Goal: Task Accomplishment & Management: Manage account settings

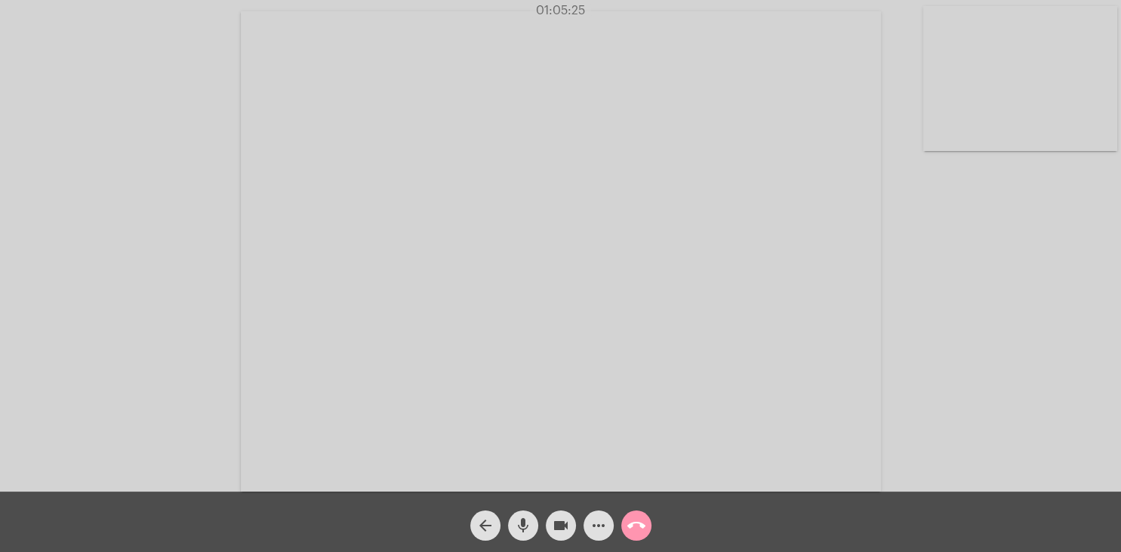
click at [628, 524] on button "call_end" at bounding box center [636, 525] width 30 height 30
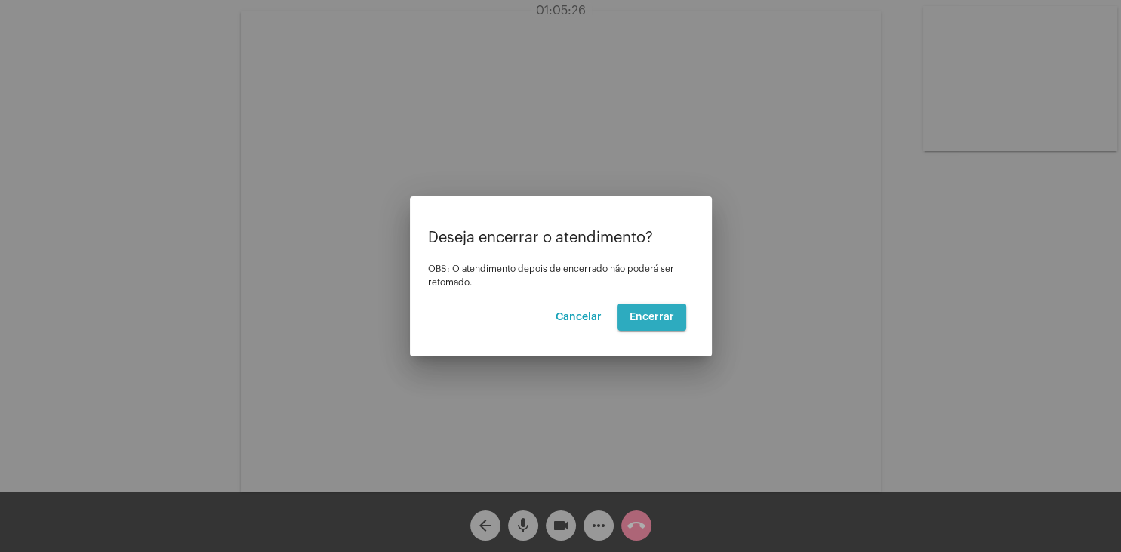
click at [659, 311] on button "Encerrar" at bounding box center [652, 317] width 69 height 27
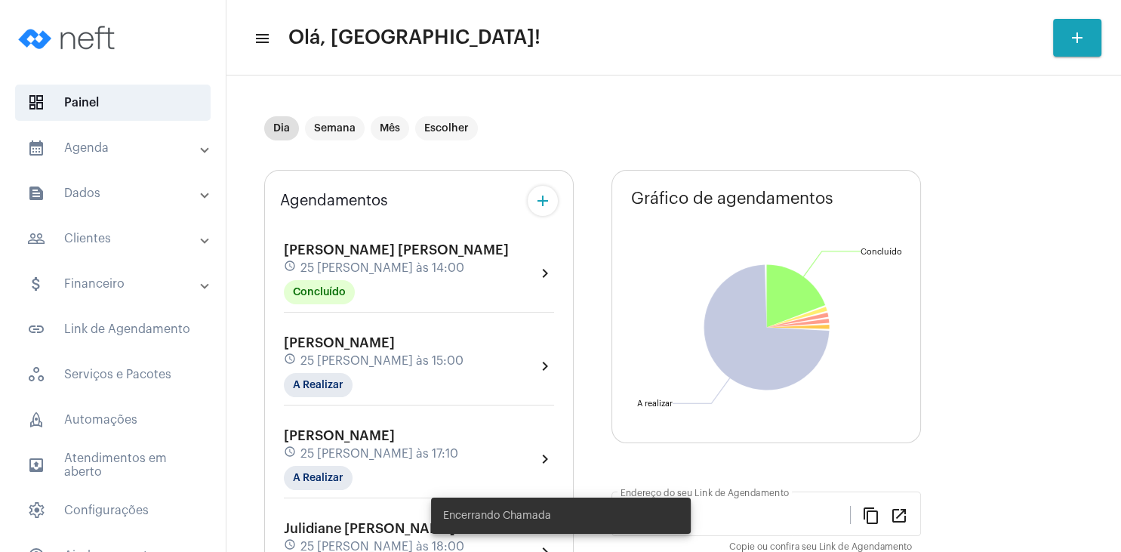
type input "[URL][DOMAIN_NAME][PERSON_NAME]"
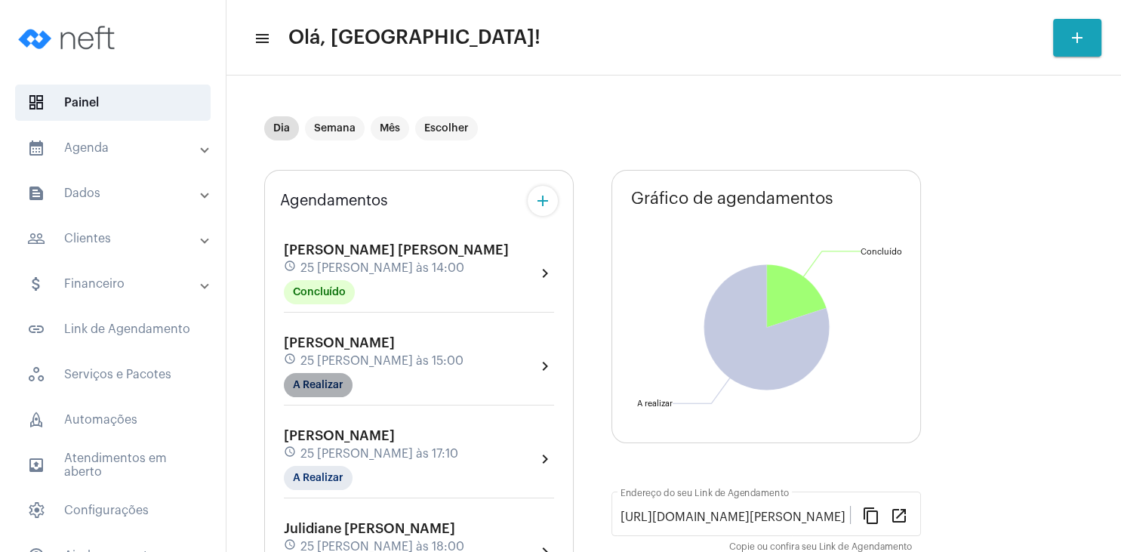
click at [341, 389] on mat-chip "A Realizar" at bounding box center [318, 385] width 69 height 24
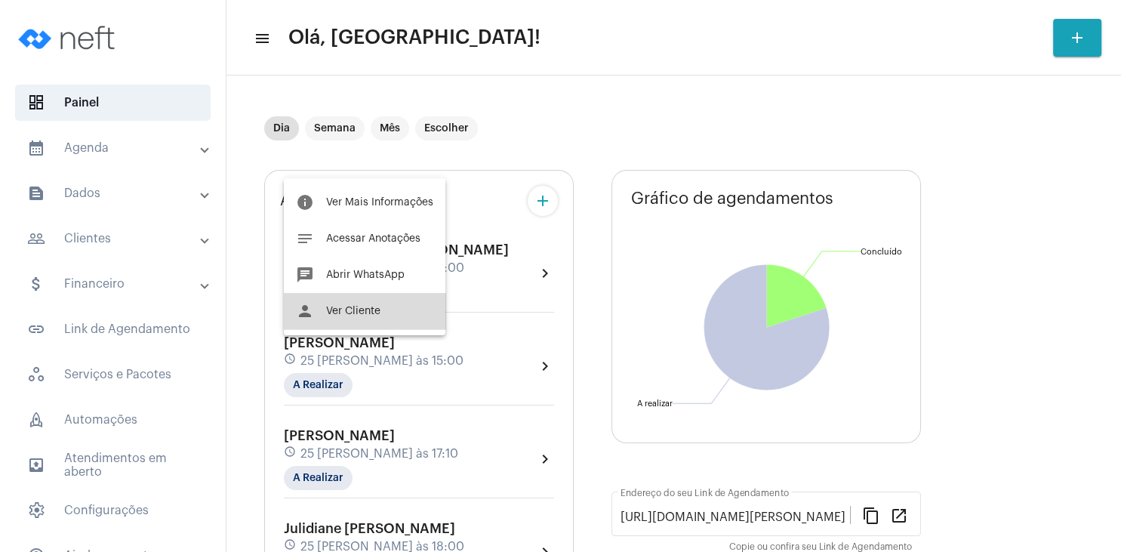
click at [388, 312] on button "person Ver Cliente" at bounding box center [365, 311] width 162 height 36
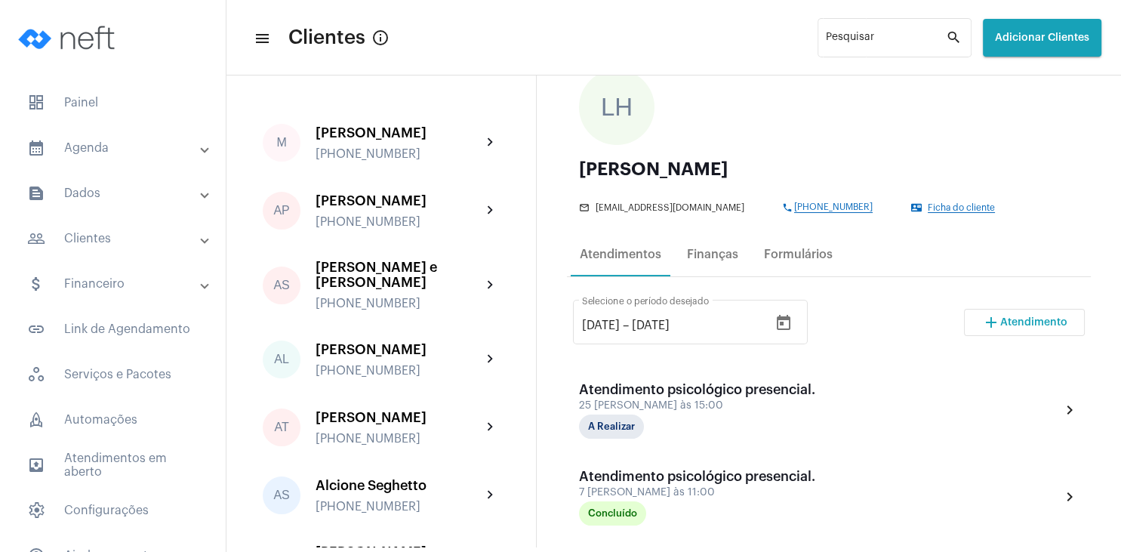
scroll to position [145, 0]
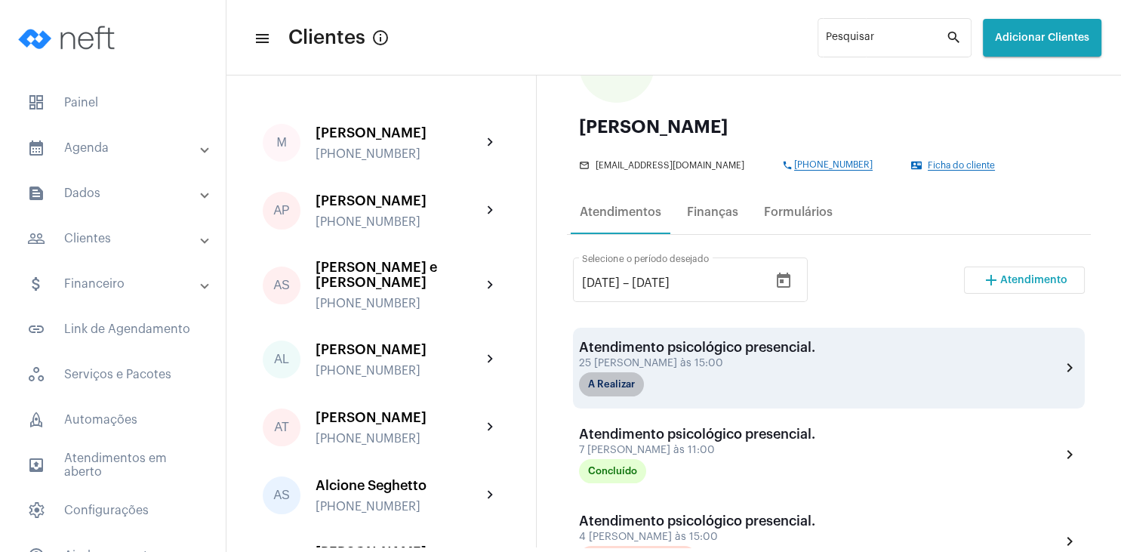
click at [633, 381] on mat-chip "A Realizar" at bounding box center [611, 384] width 65 height 24
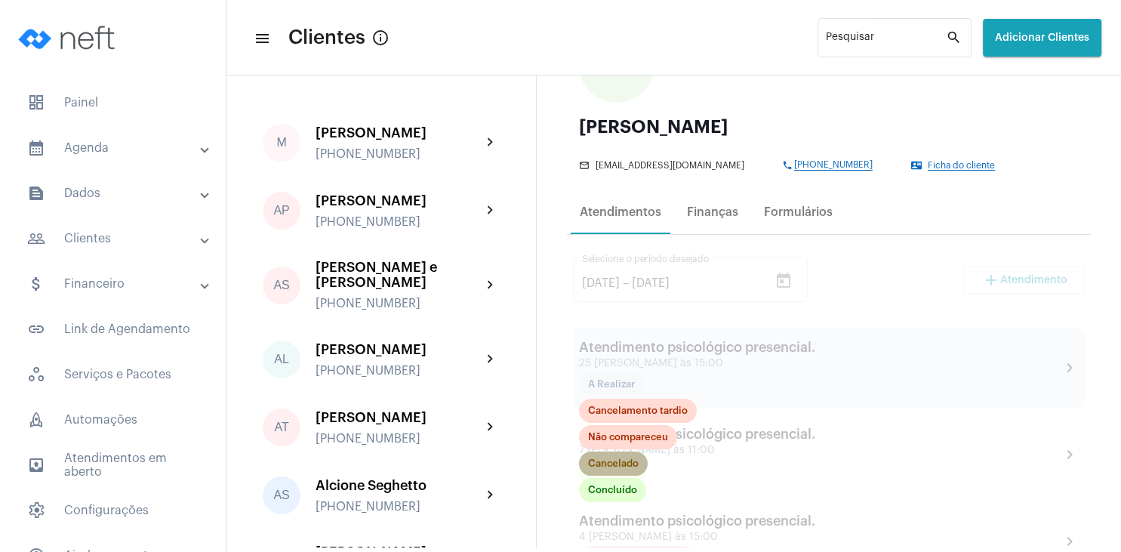
click at [627, 464] on mat-chip "Cancelado" at bounding box center [613, 464] width 69 height 24
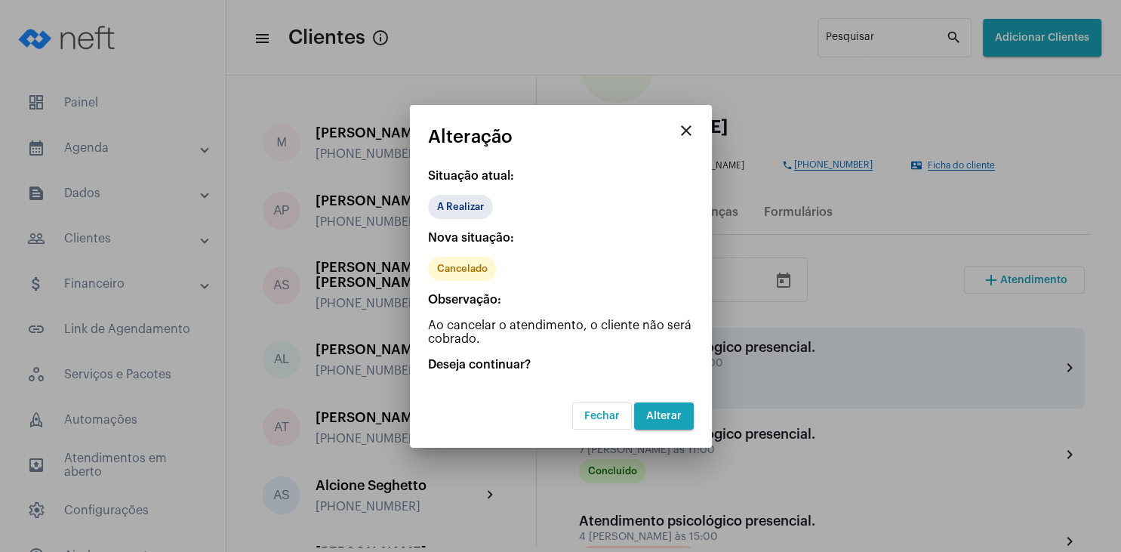
click at [680, 417] on span "Alterar" at bounding box center [663, 416] width 35 height 11
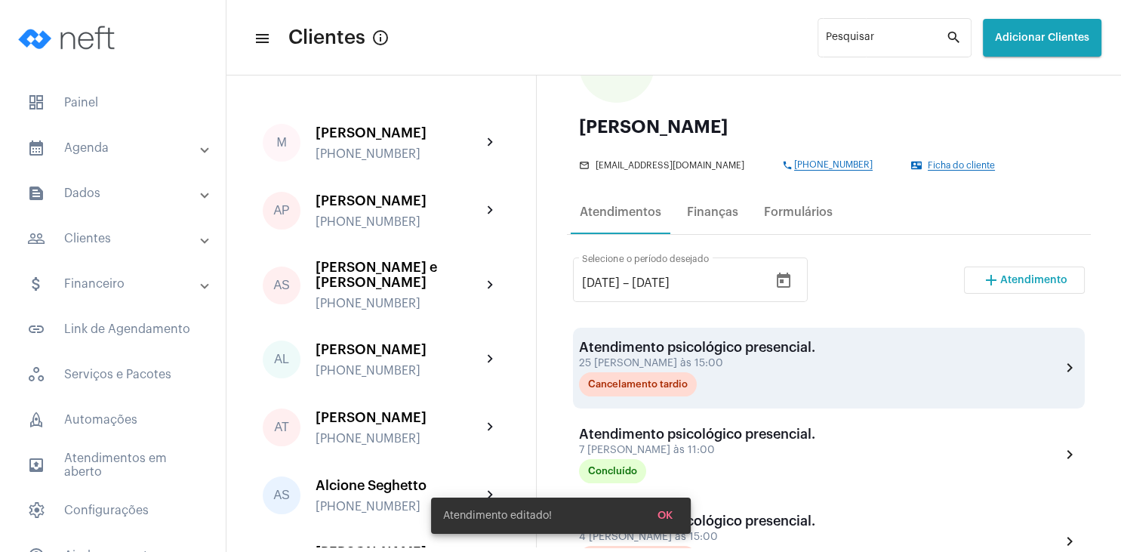
click at [700, 348] on div "Atendimento psicológico presencial." at bounding box center [697, 347] width 236 height 15
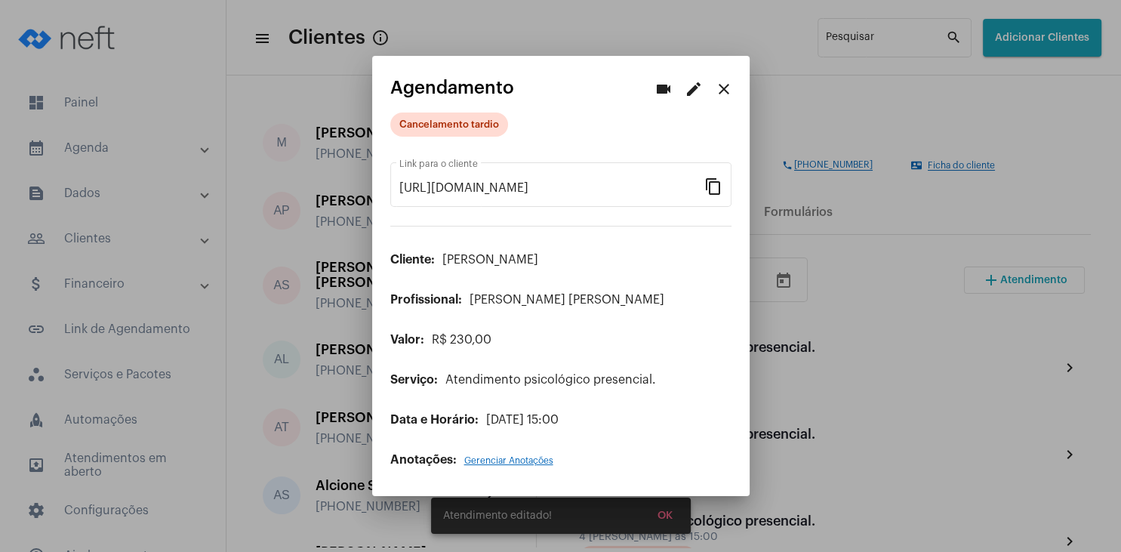
click at [522, 463] on span "Gerenciar Anotações" at bounding box center [508, 460] width 89 height 9
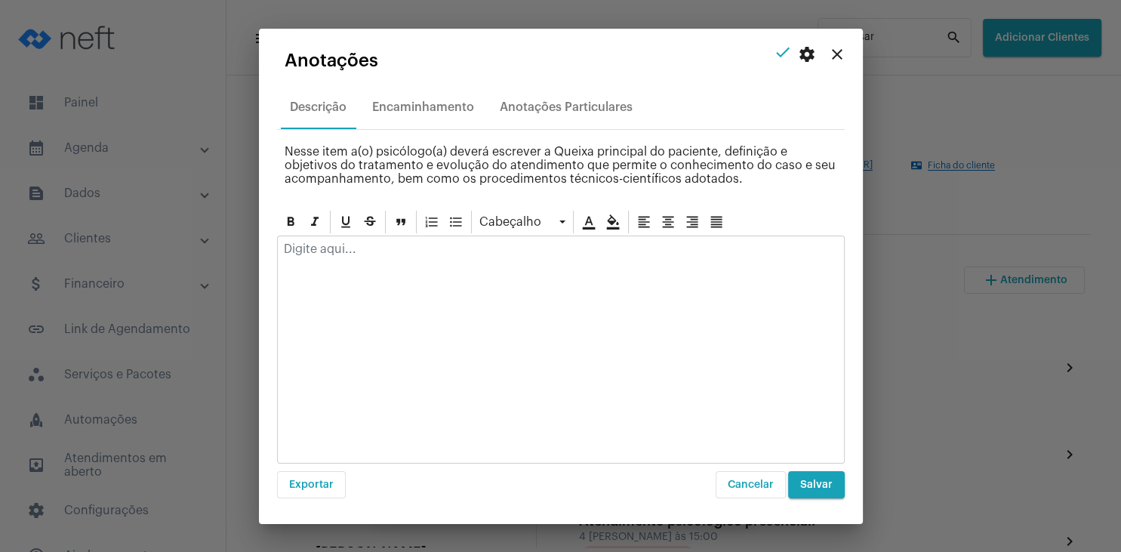
click at [396, 261] on div at bounding box center [561, 252] width 566 height 33
click at [828, 484] on span "Salvar" at bounding box center [816, 485] width 32 height 11
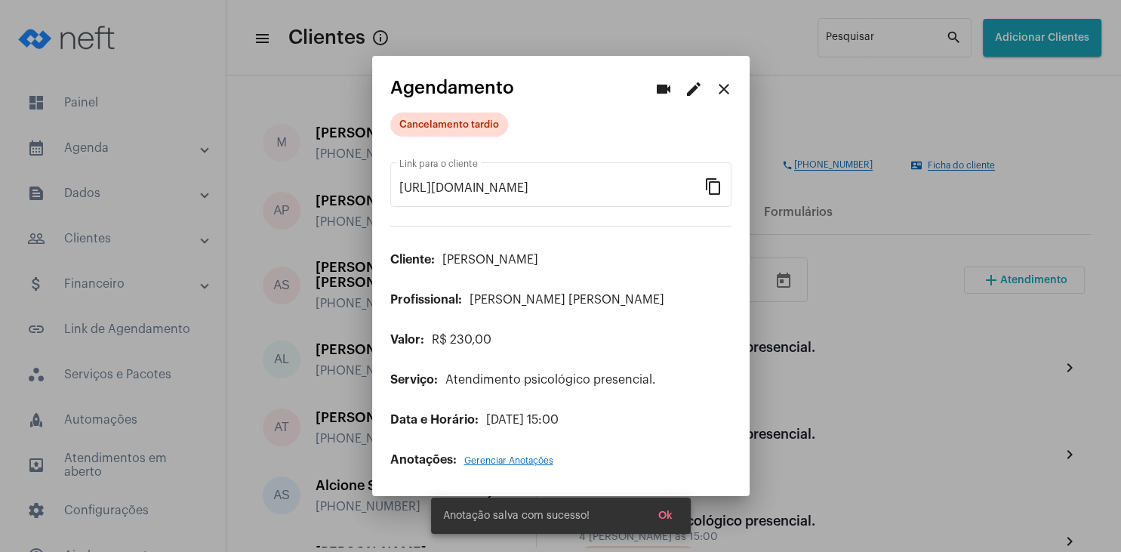
click at [720, 87] on mat-icon "close" at bounding box center [724, 89] width 18 height 18
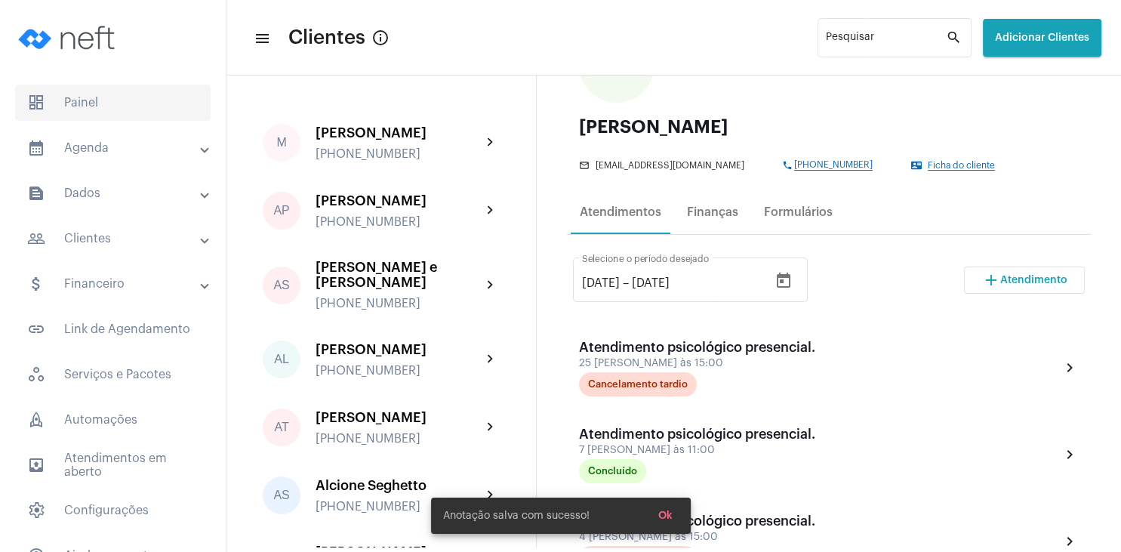
click at [101, 95] on span "dashboard Painel" at bounding box center [113, 103] width 196 height 36
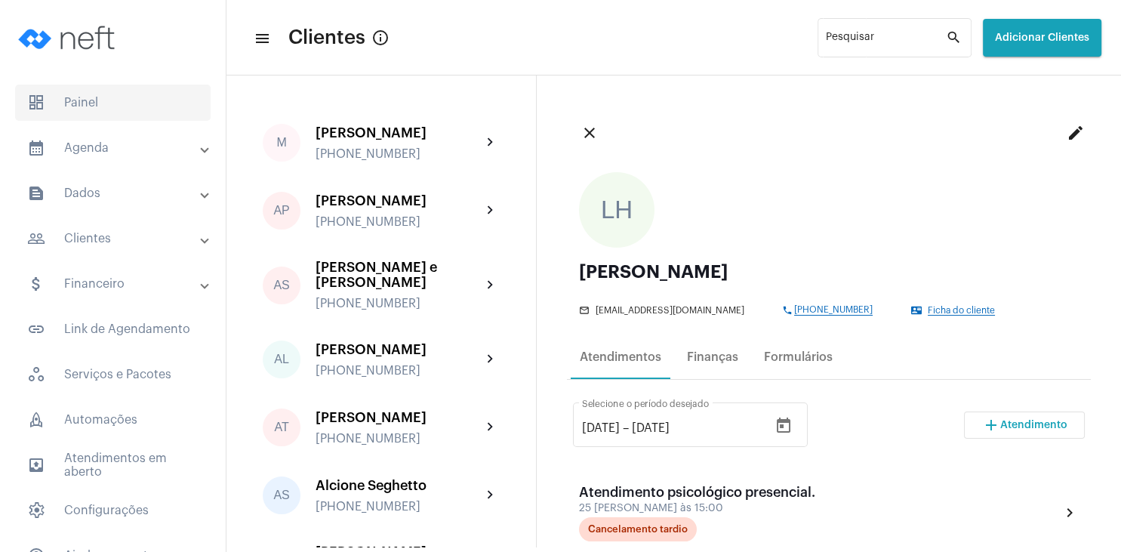
click at [105, 92] on span "dashboard Painel" at bounding box center [113, 103] width 196 height 36
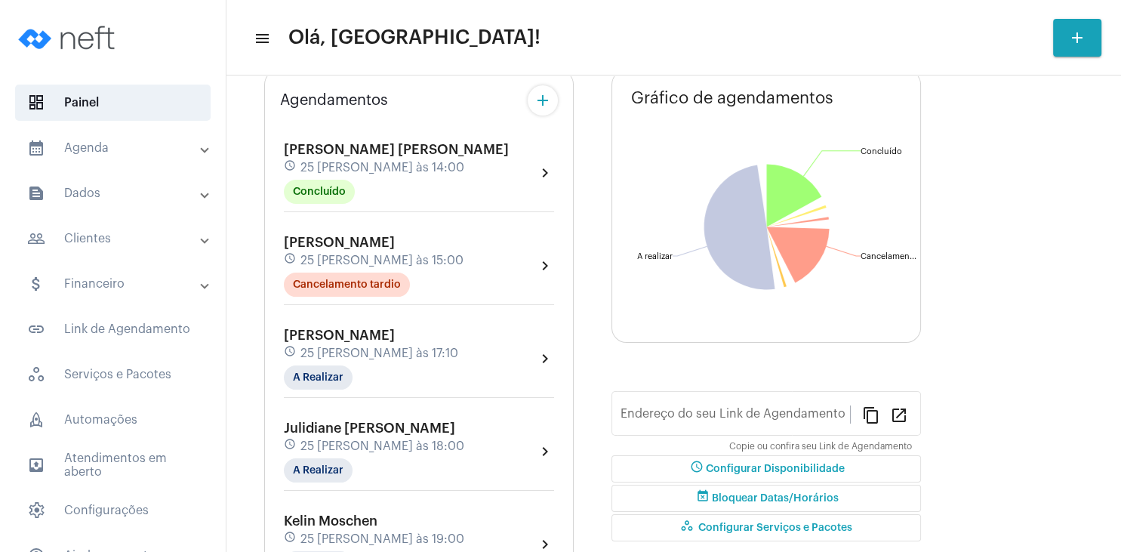
scroll to position [190, 0]
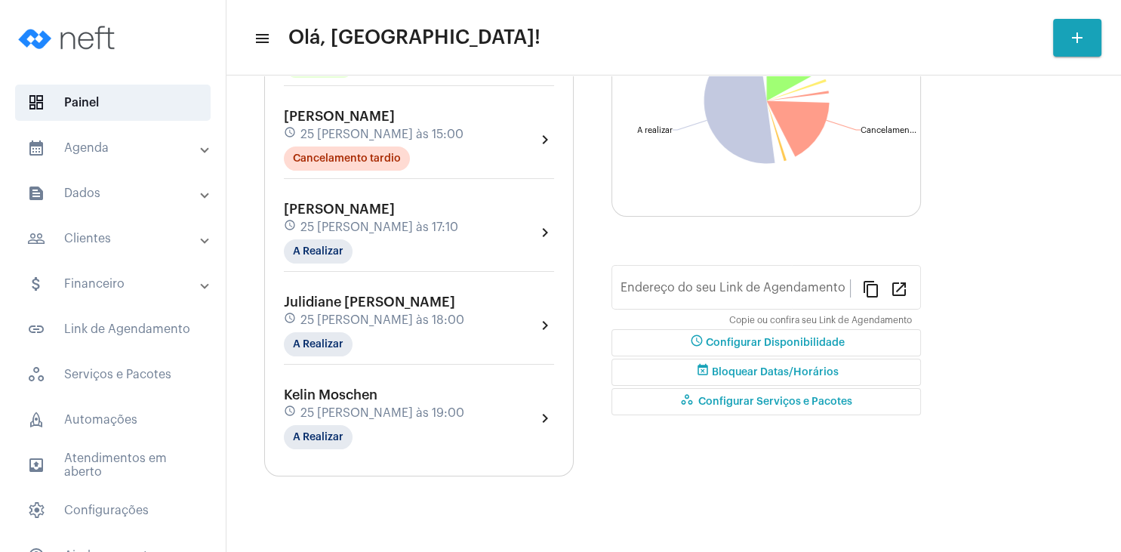
type input "[URL][DOMAIN_NAME][PERSON_NAME]"
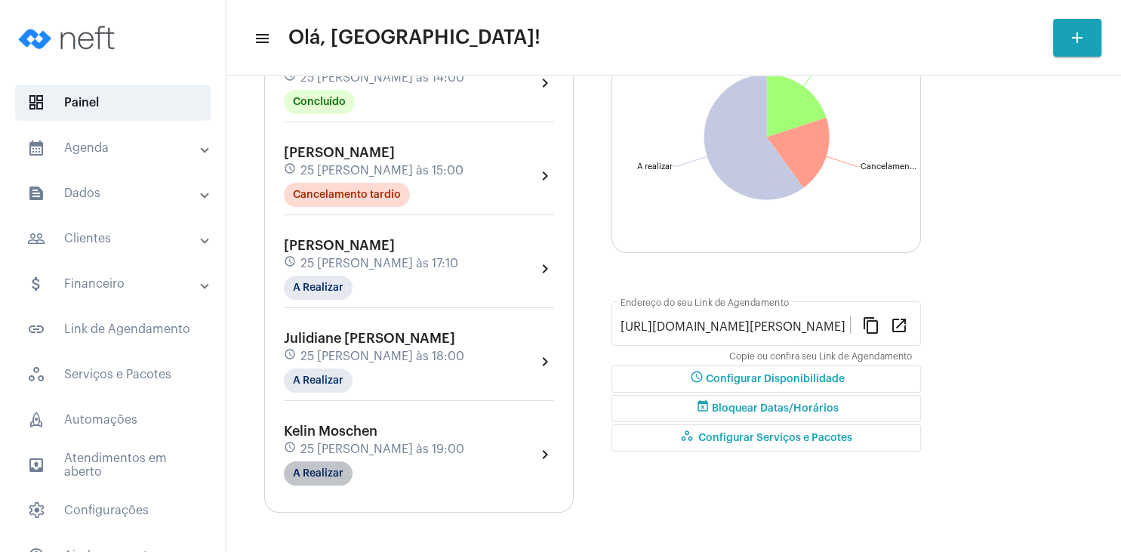
click at [334, 477] on mat-chip "A Realizar" at bounding box center [318, 473] width 69 height 24
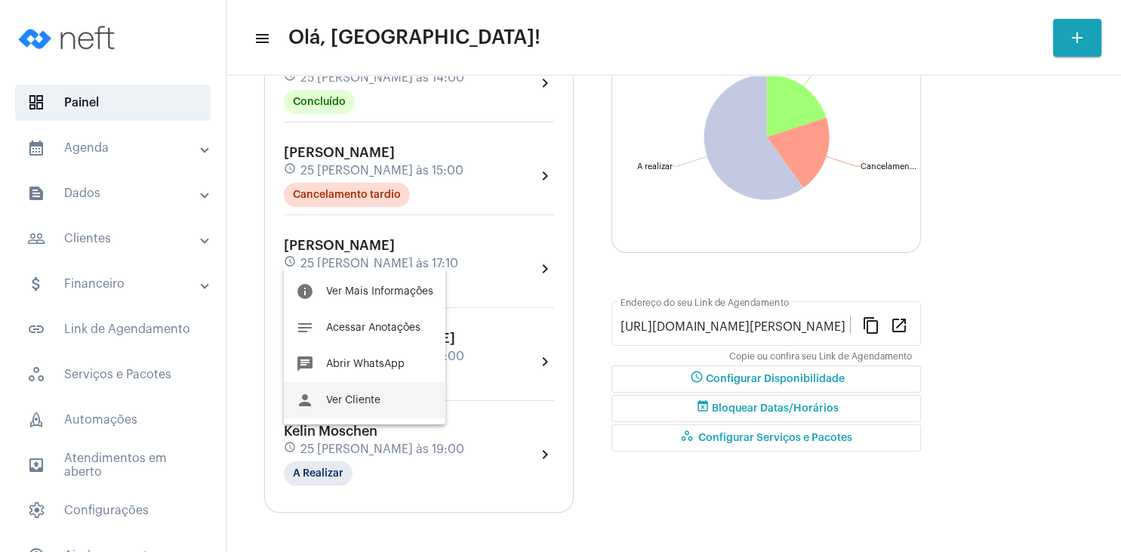
click at [371, 400] on span "Ver Cliente" at bounding box center [353, 400] width 54 height 11
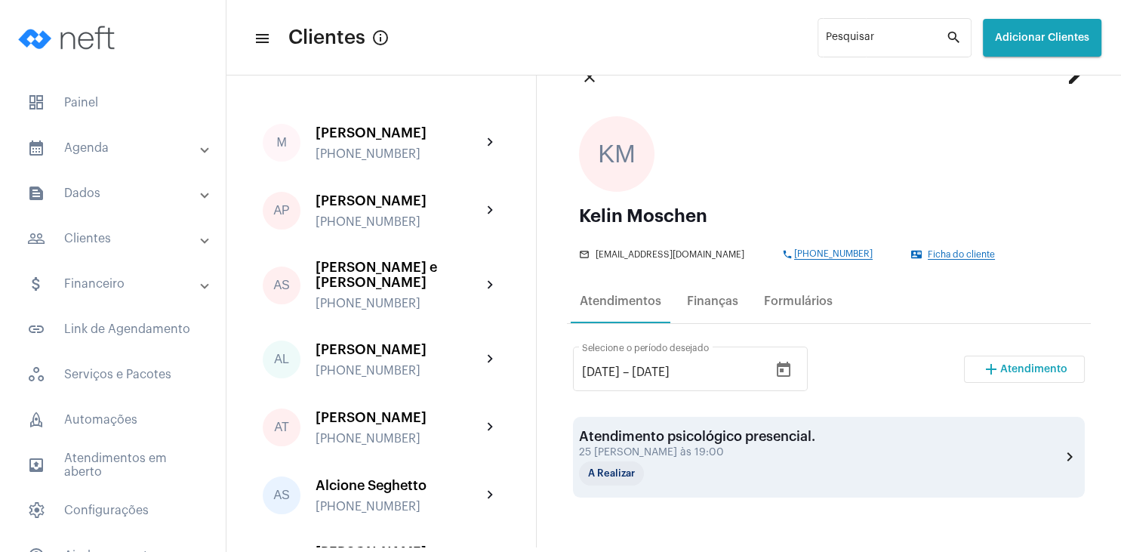
scroll to position [217, 0]
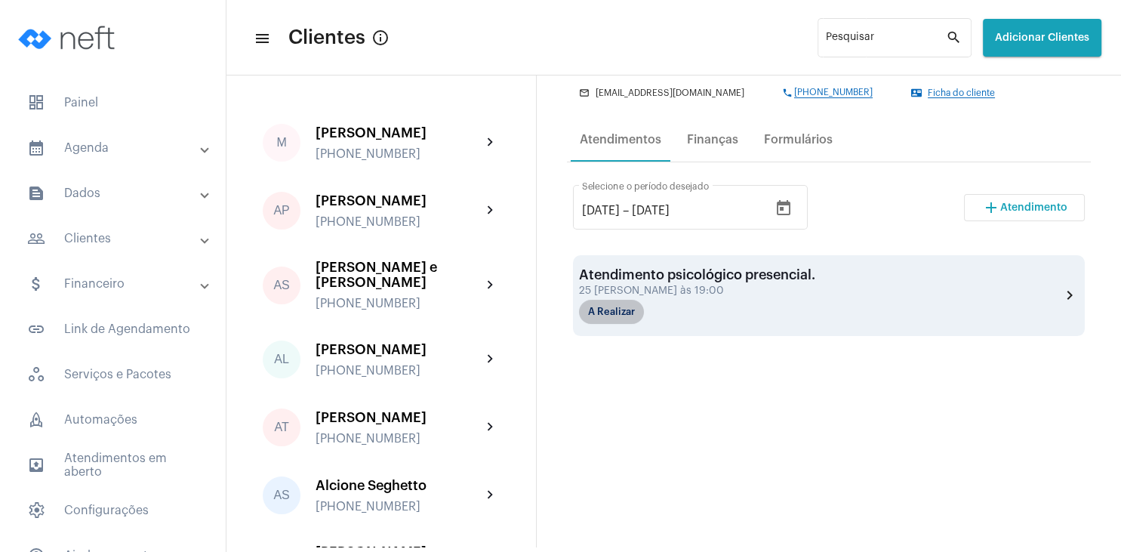
click at [615, 318] on mat-chip "A Realizar" at bounding box center [611, 312] width 65 height 24
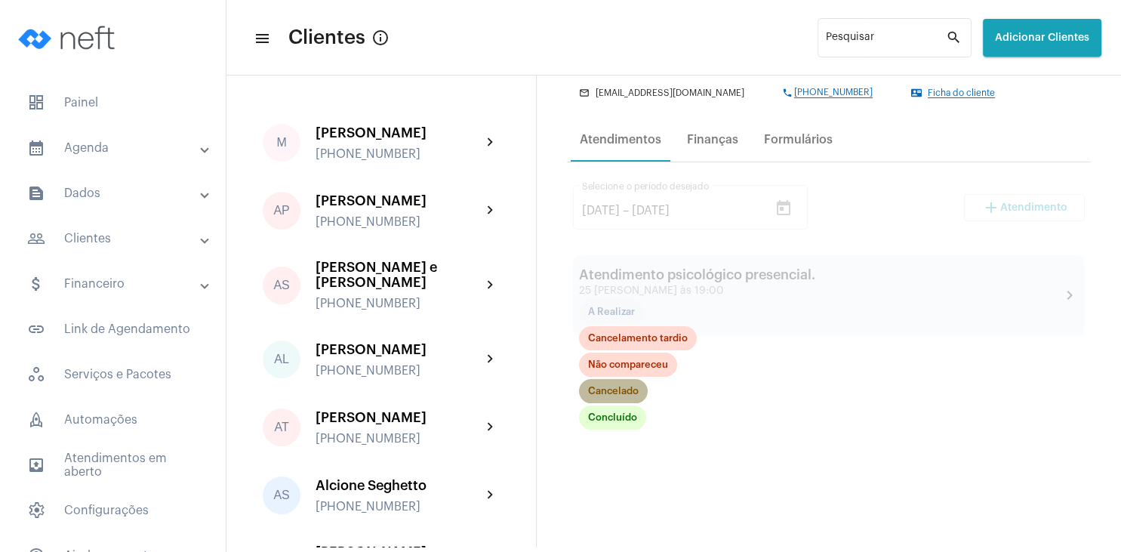
click at [618, 392] on mat-chip "Cancelado" at bounding box center [613, 391] width 69 height 24
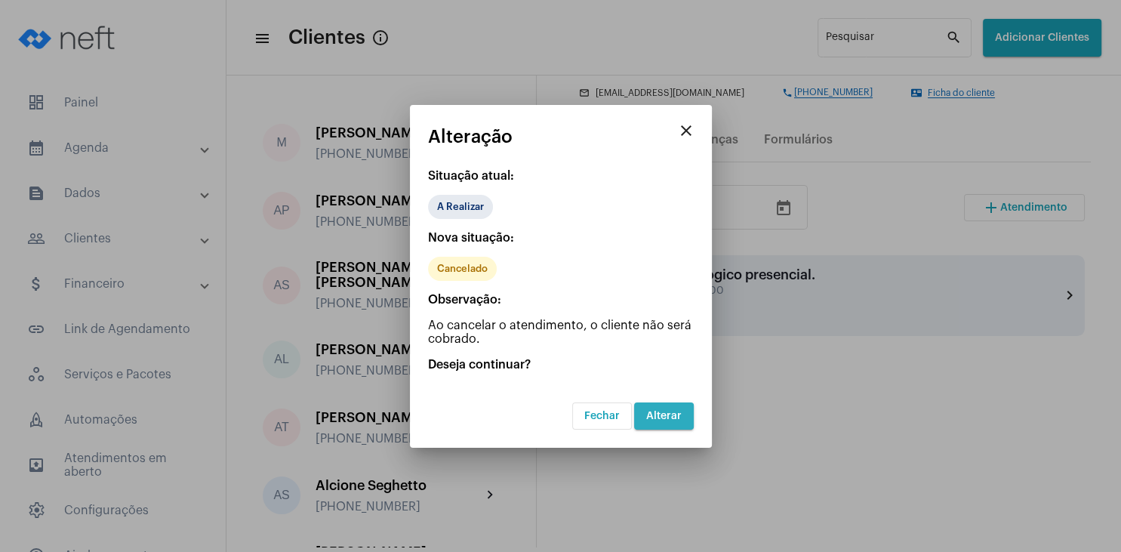
click at [689, 410] on button "Alterar" at bounding box center [664, 416] width 60 height 27
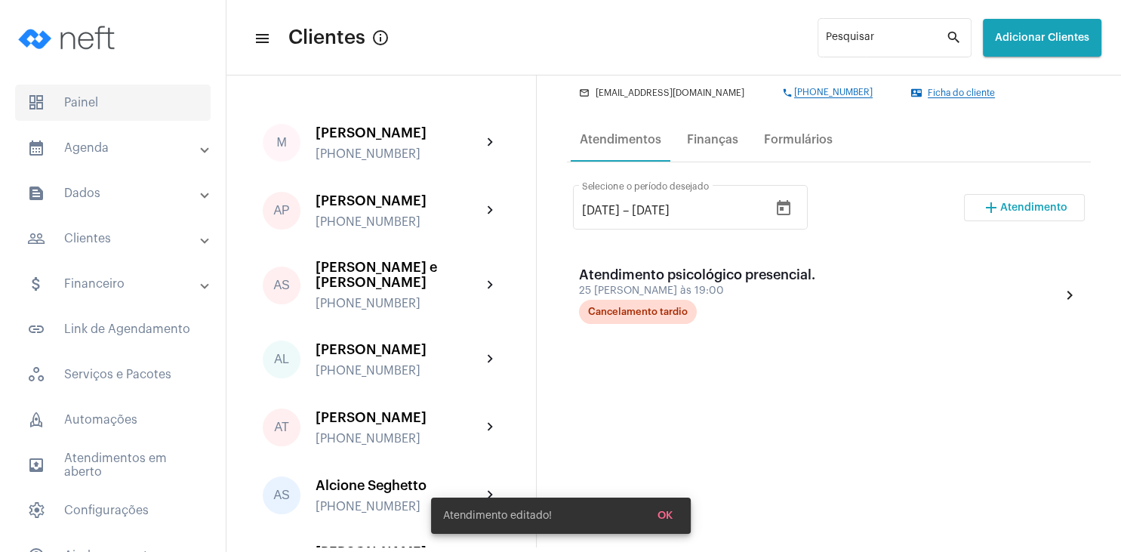
click at [83, 107] on span "dashboard Painel" at bounding box center [113, 103] width 196 height 36
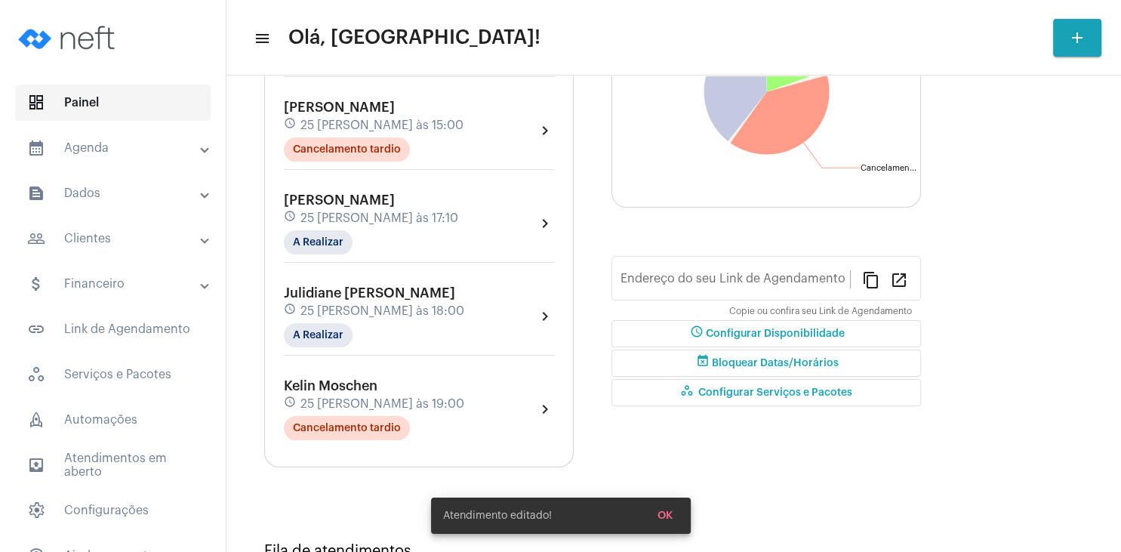
type input "[URL][DOMAIN_NAME][PERSON_NAME]"
